Goal: Find specific page/section: Find specific page/section

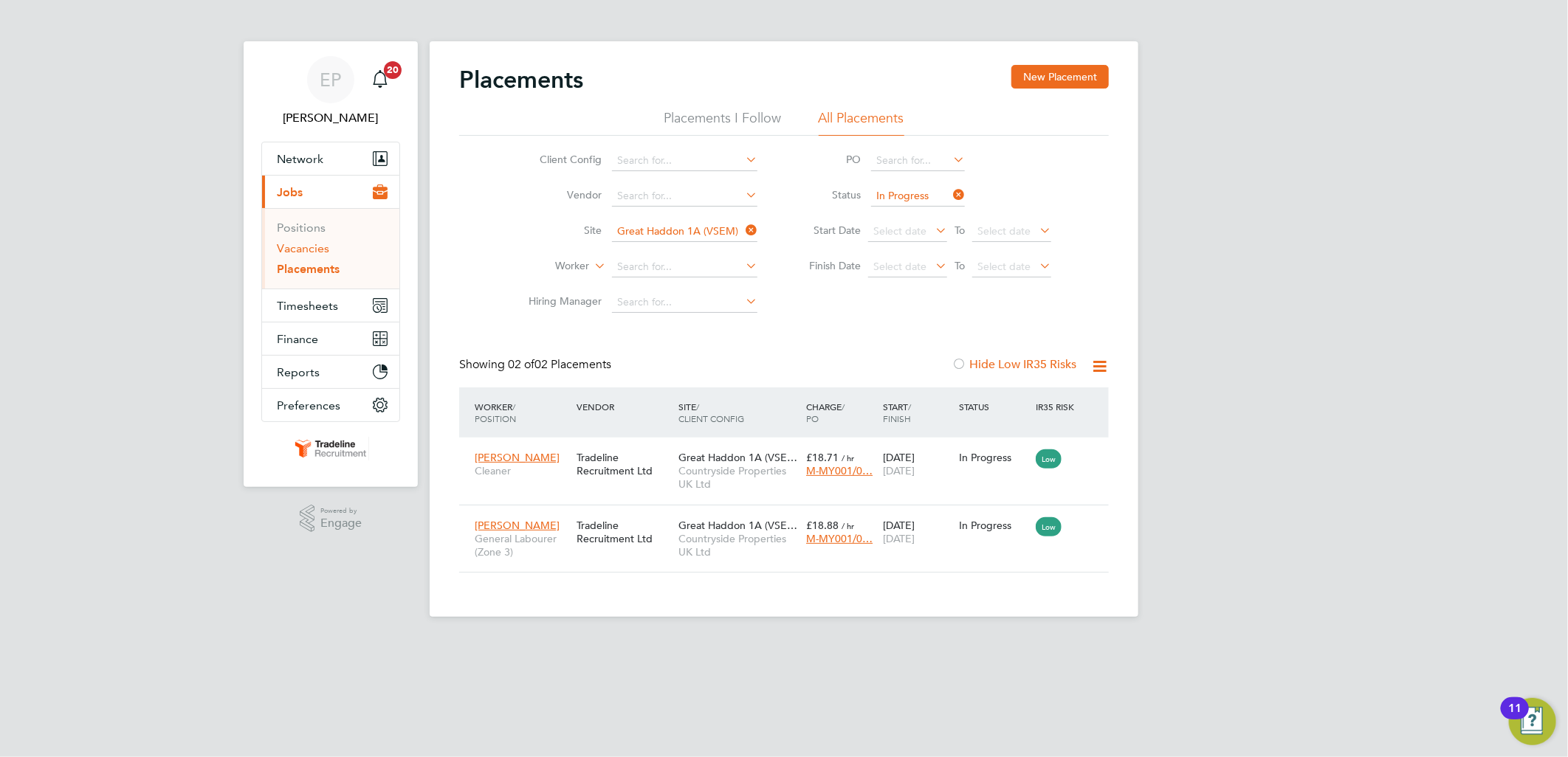
click at [294, 254] on link "Vacancies" at bounding box center [303, 248] width 53 height 14
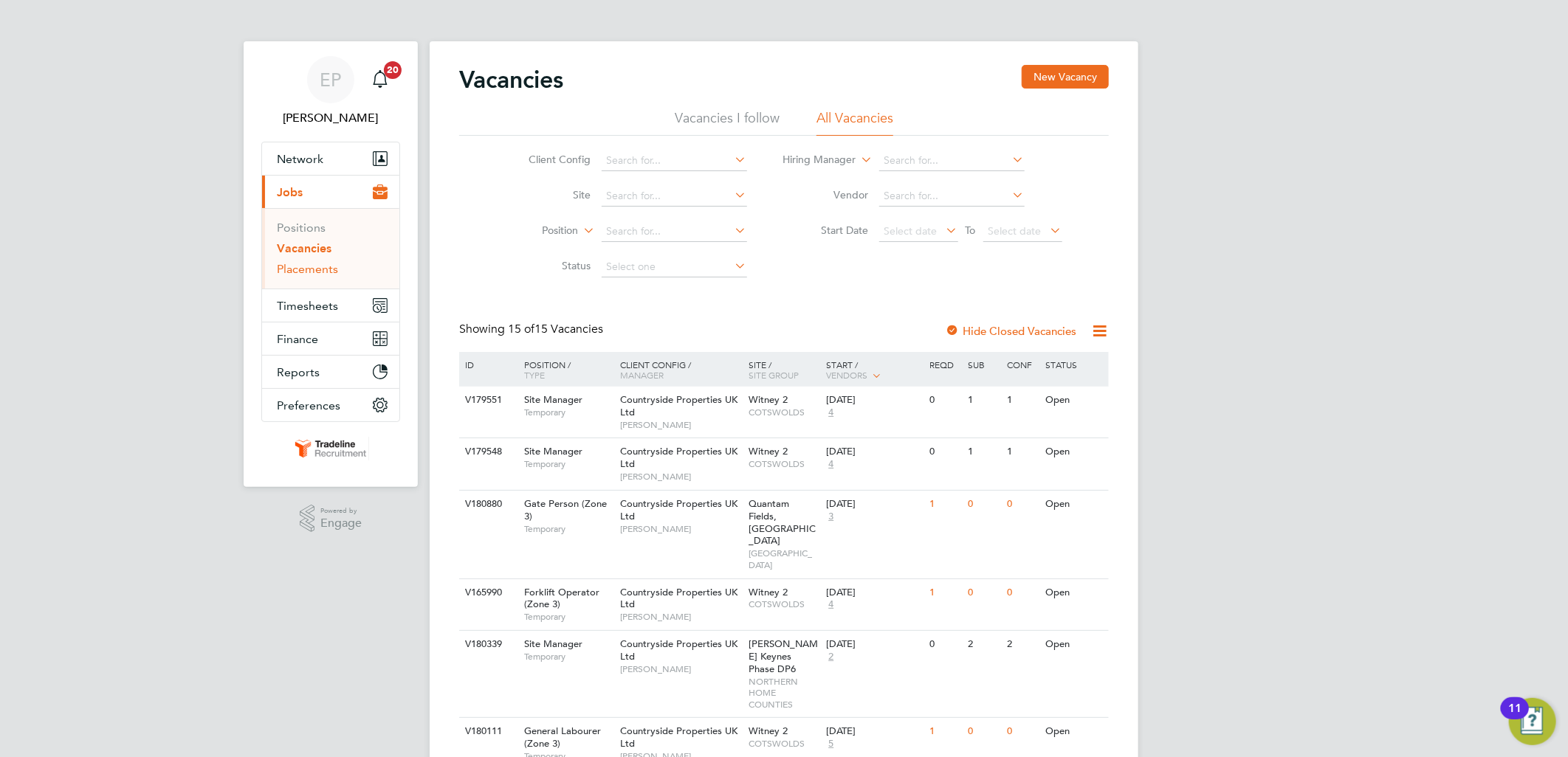
click at [316, 273] on link "Placements" at bounding box center [307, 269] width 61 height 14
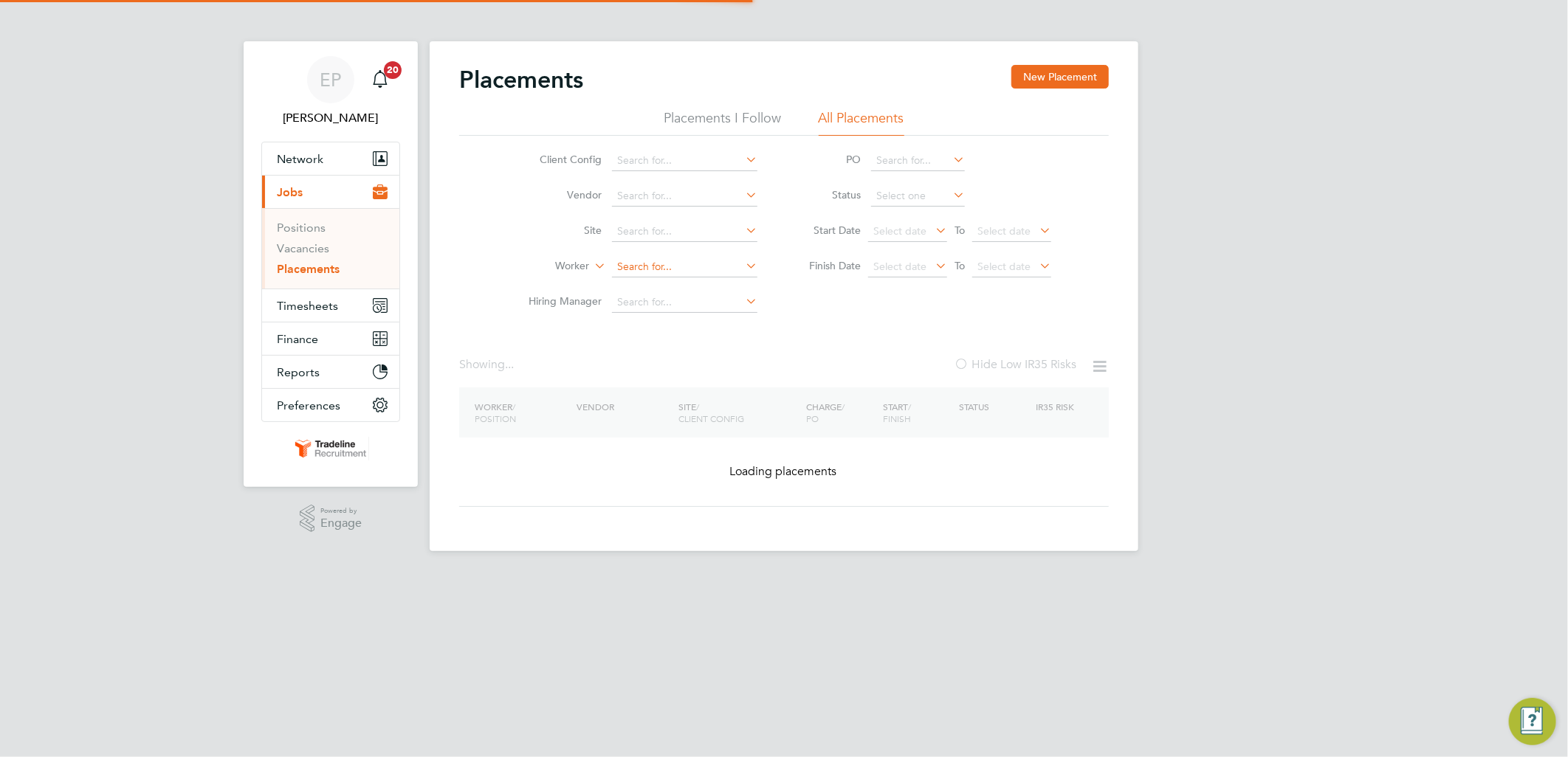
click at [645, 260] on input at bounding box center [685, 267] width 146 height 21
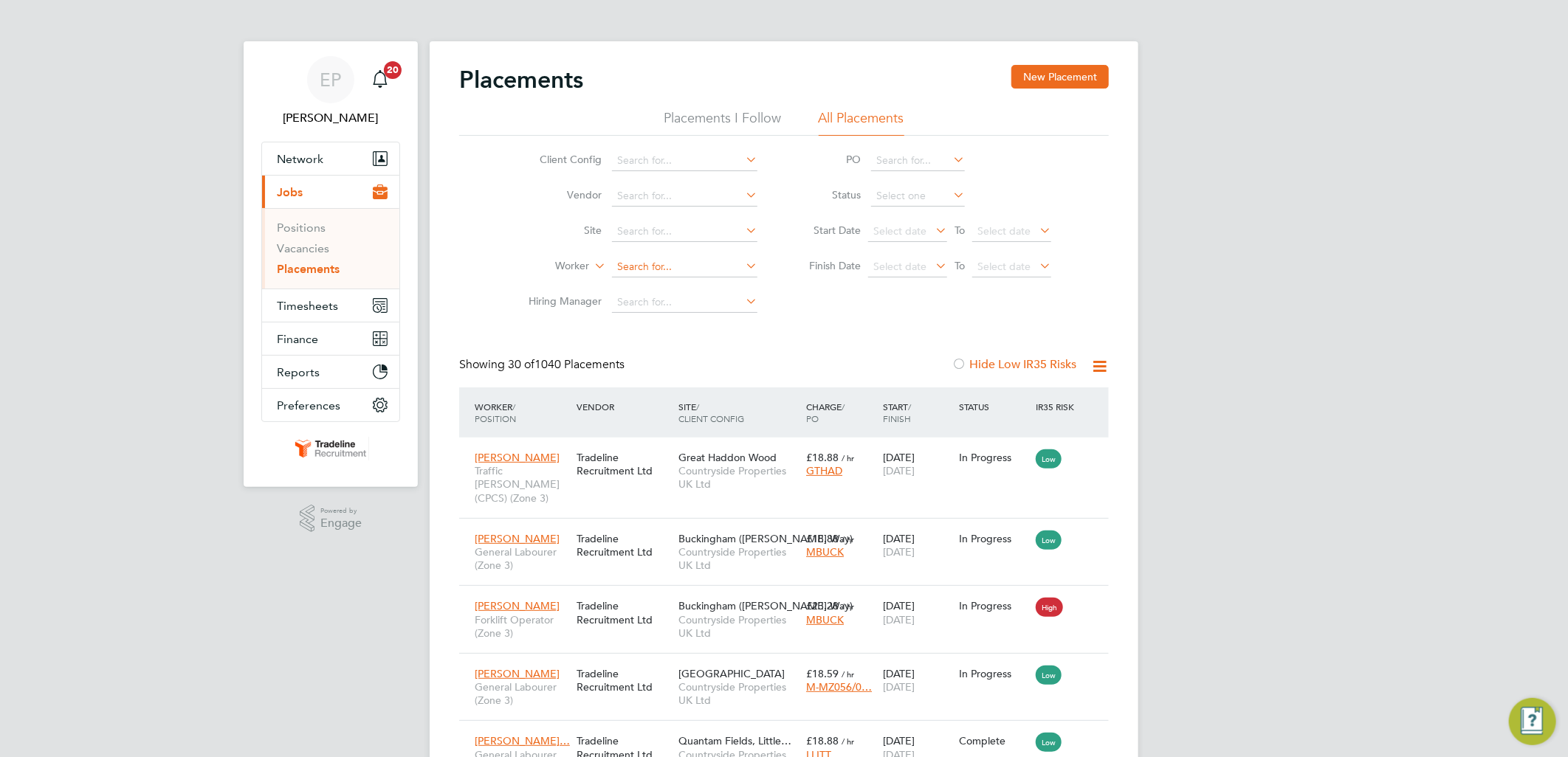
scroll to position [55, 128]
type input "[PERSON_NAME]"
click at [322, 155] on button "Network" at bounding box center [331, 158] width 137 height 33
click at [302, 161] on span "Network" at bounding box center [301, 159] width 47 height 14
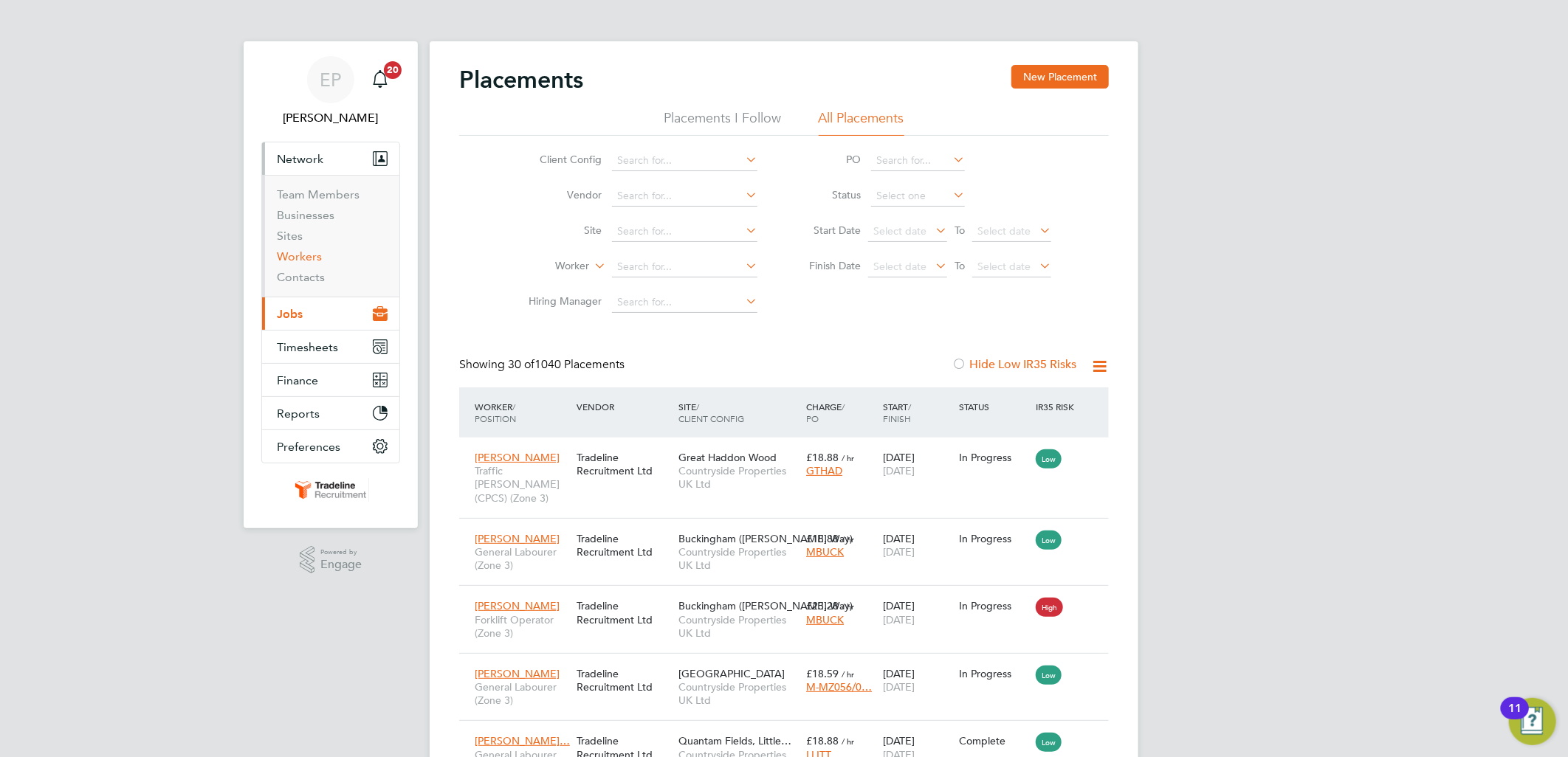
click at [308, 251] on link "Workers" at bounding box center [300, 256] width 45 height 14
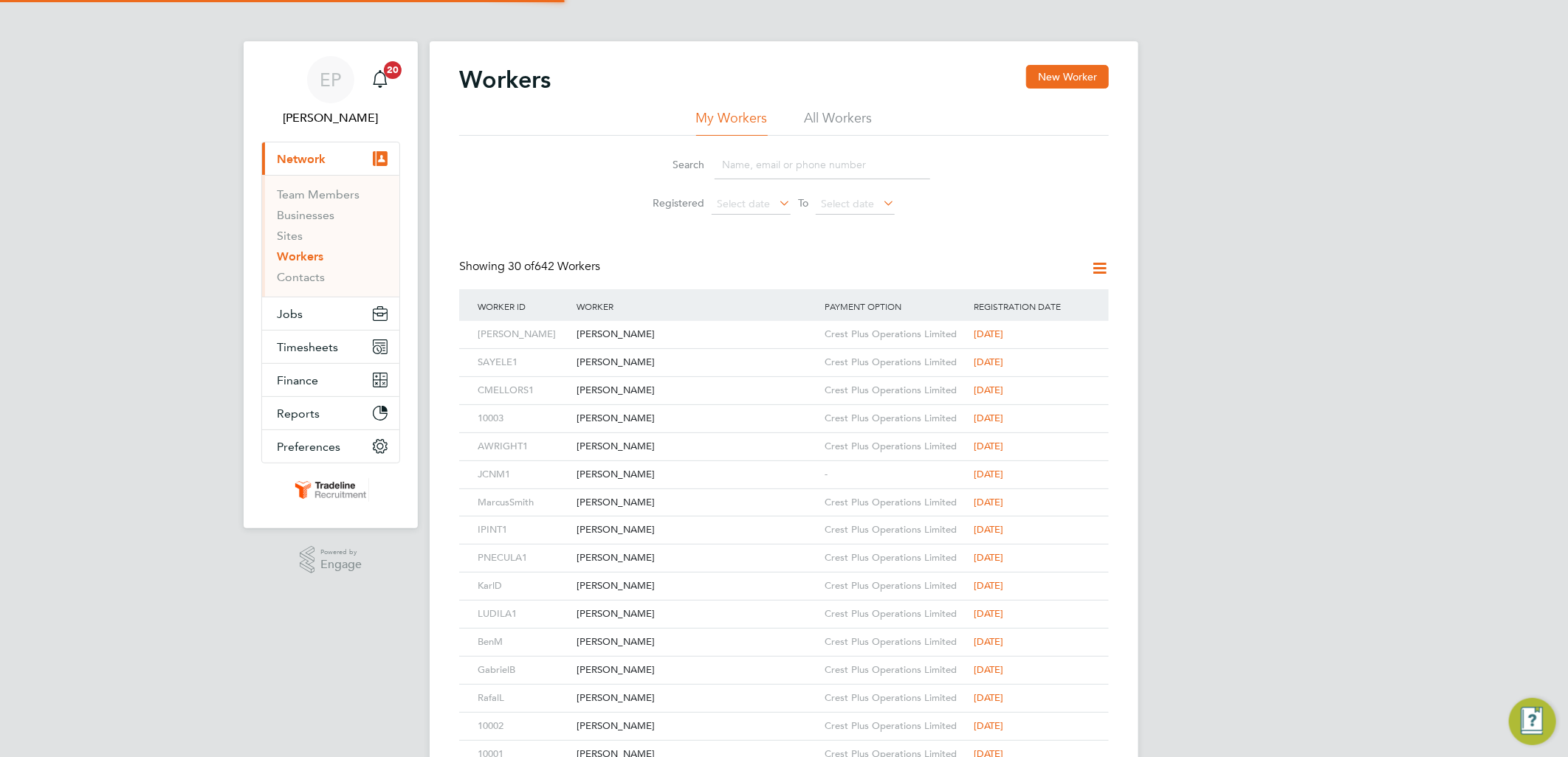
click at [750, 160] on input at bounding box center [822, 165] width 215 height 28
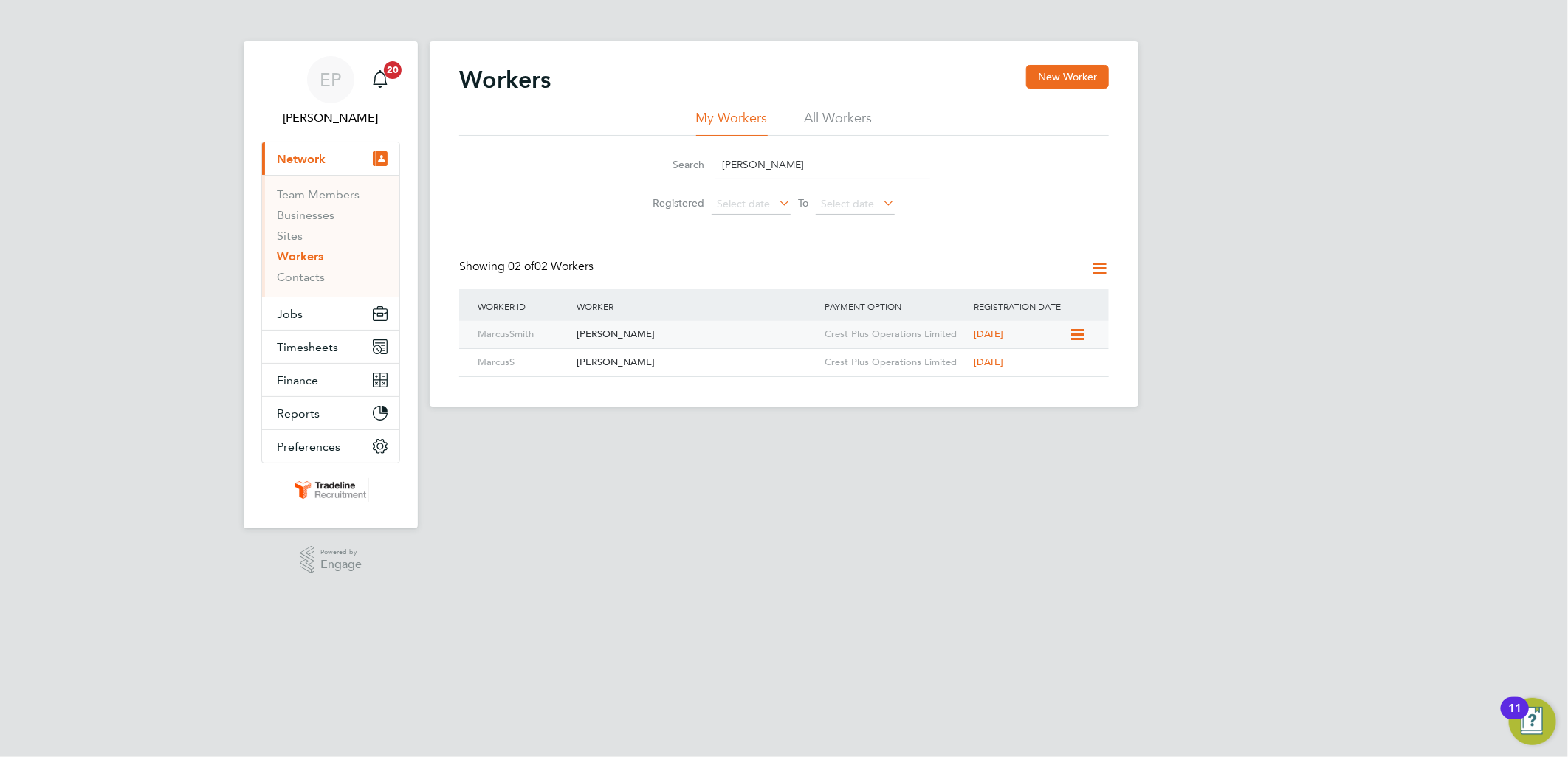
type input "[PERSON_NAME]"
click at [855, 332] on div "Crest Plus Operations Limited" at bounding box center [895, 334] width 149 height 28
